Goal: Ask a question

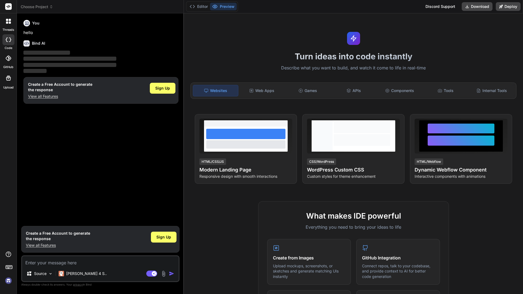
click at [10, 282] on img at bounding box center [8, 280] width 9 height 9
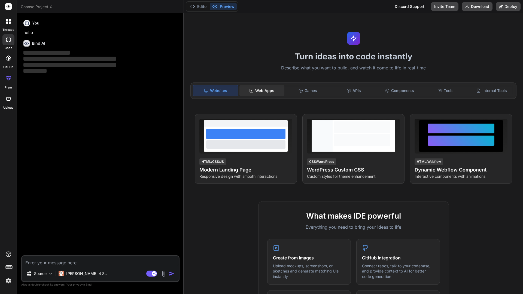
click at [272, 90] on div "Web Apps" at bounding box center [262, 90] width 45 height 11
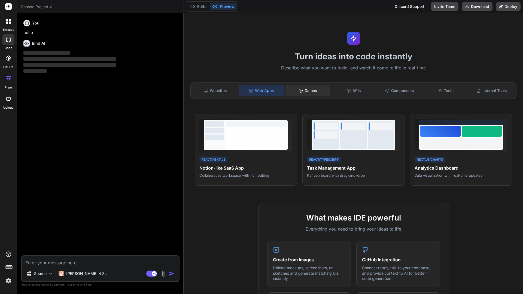
click at [309, 89] on div "Games" at bounding box center [308, 90] width 45 height 11
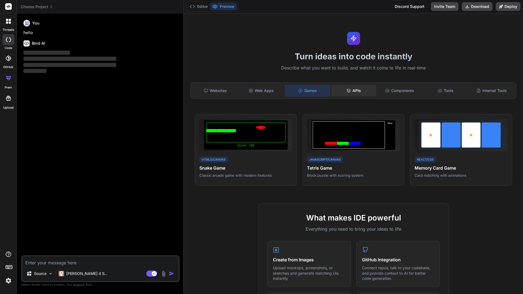
click at [350, 92] on icon at bounding box center [349, 91] width 4 height 4
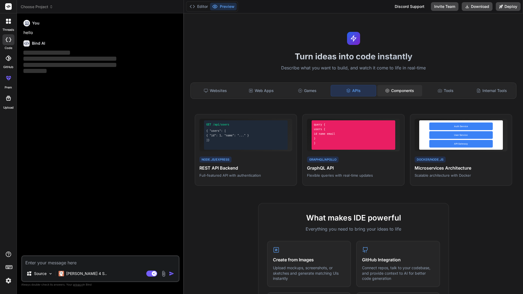
click at [393, 93] on div "Components" at bounding box center [400, 90] width 45 height 11
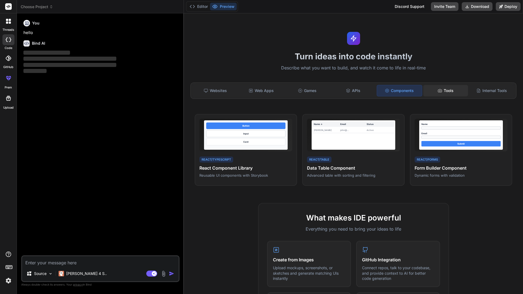
click at [451, 90] on div "Tools" at bounding box center [446, 90] width 45 height 11
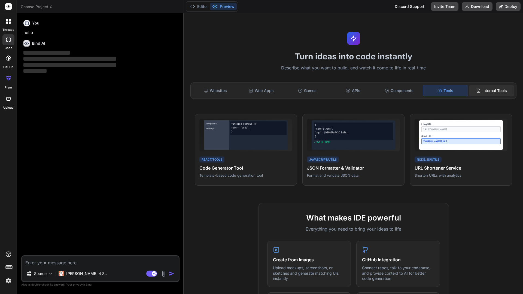
click at [496, 89] on div "Internal Tools" at bounding box center [491, 90] width 45 height 11
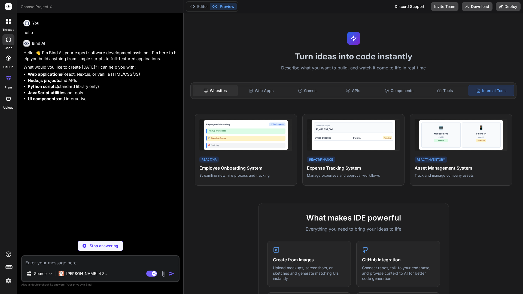
click at [208, 94] on div "Websites" at bounding box center [215, 90] width 45 height 11
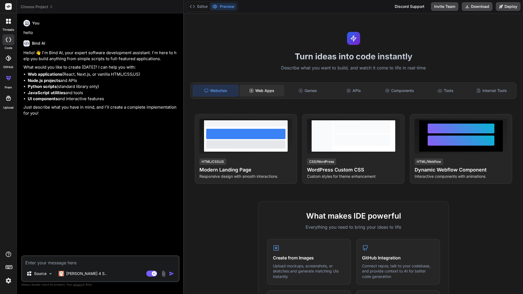
click at [253, 91] on icon at bounding box center [251, 91] width 4 height 4
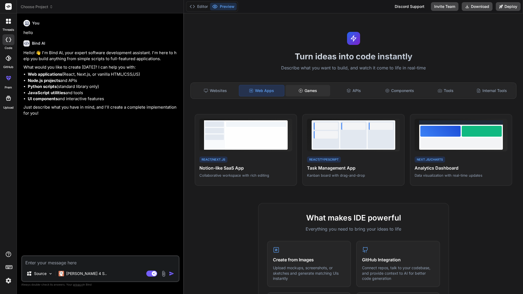
click at [330, 87] on div "Games" at bounding box center [308, 90] width 45 height 11
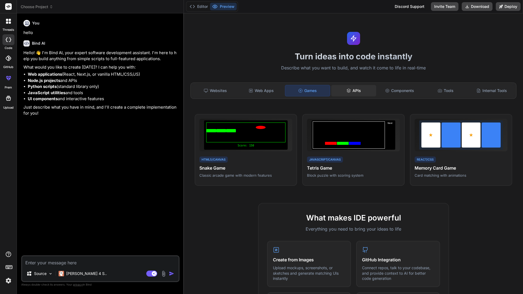
click at [353, 94] on div "APIs" at bounding box center [353, 90] width 45 height 11
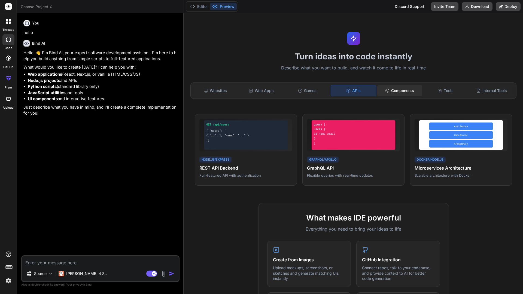
click at [398, 92] on div "Components" at bounding box center [400, 90] width 45 height 11
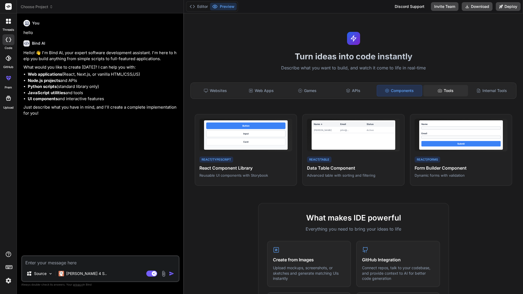
click at [442, 92] on icon at bounding box center [440, 90] width 4 height 3
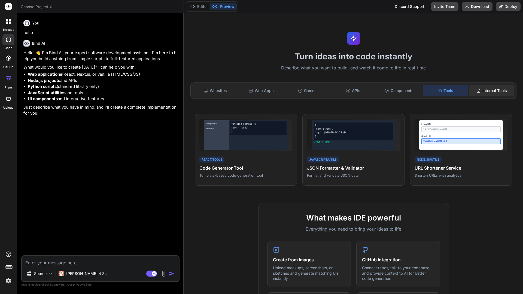
click at [482, 90] on div "Internal Tools" at bounding box center [491, 90] width 45 height 11
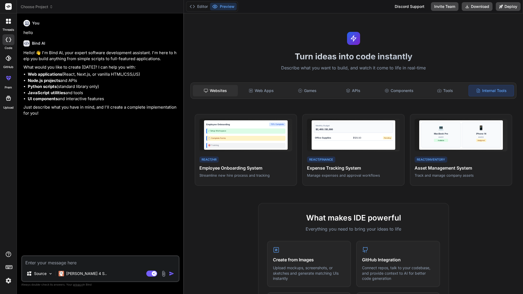
click at [224, 88] on div "Websites" at bounding box center [215, 90] width 45 height 11
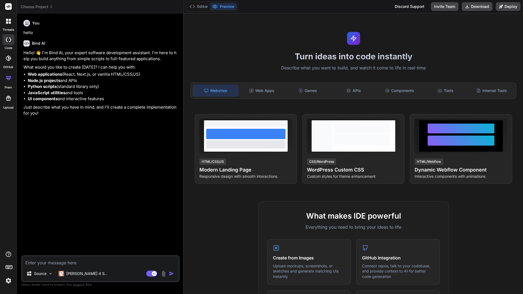
click at [9, 61] on icon at bounding box center [7, 58] width 5 height 5
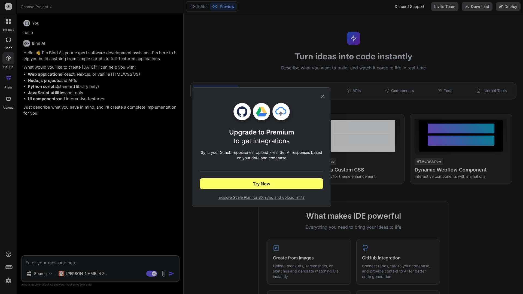
click at [322, 94] on icon at bounding box center [323, 97] width 6 height 6
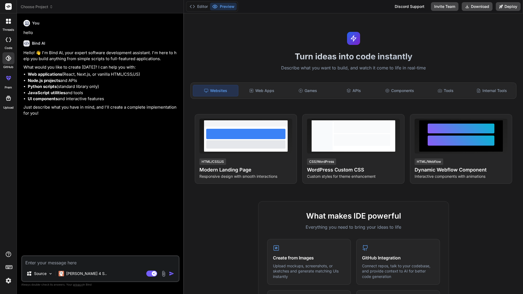
click at [9, 19] on icon at bounding box center [10, 20] width 2 height 2
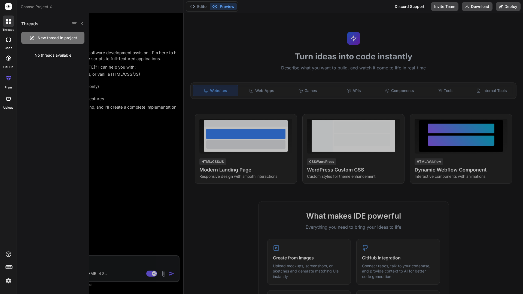
click at [9, 19] on icon at bounding box center [10, 20] width 2 height 2
click at [127, 120] on div at bounding box center [306, 153] width 434 height 281
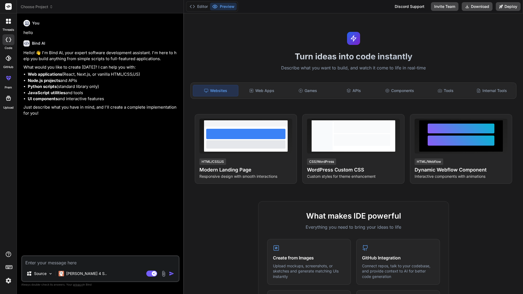
click at [49, 161] on div "You hello Bind AI Hello! 👋 I'm Bind AI, your expert software development assist…" at bounding box center [100, 137] width 157 height 238
click at [45, 272] on p "Source" at bounding box center [40, 273] width 13 height 5
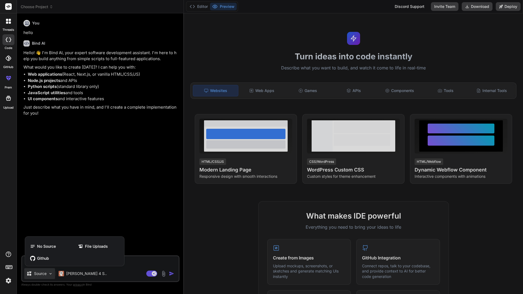
click at [45, 272] on div at bounding box center [261, 147] width 523 height 294
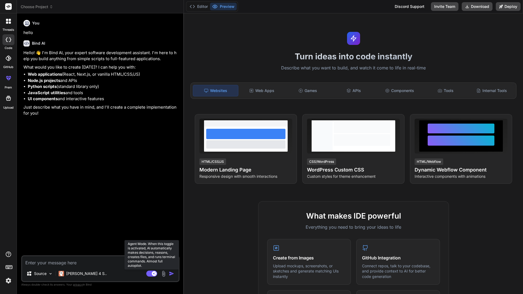
click at [153, 273] on icon at bounding box center [154, 273] width 3 height 3
click at [153, 273] on rect at bounding box center [151, 274] width 11 height 6
click at [153, 273] on icon at bounding box center [154, 273] width 3 height 3
click at [153, 273] on rect at bounding box center [151, 274] width 11 height 6
type textarea "x"
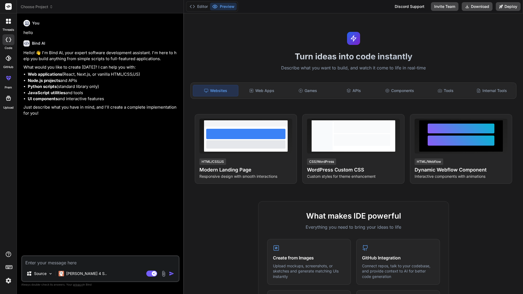
click at [140, 222] on div "You hello Bind AI Hello! 👋 I'm Bind AI, your expert software development assist…" at bounding box center [100, 137] width 157 height 238
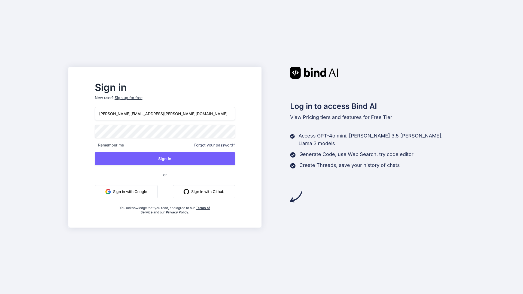
click at [148, 190] on button "Sign in with Google" at bounding box center [126, 191] width 63 height 13
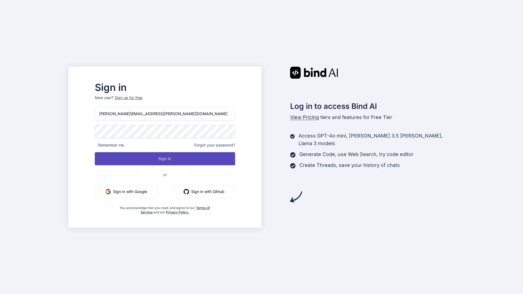
click at [189, 163] on button "Sign In" at bounding box center [165, 158] width 140 height 13
